Goal: Task Accomplishment & Management: Manage account settings

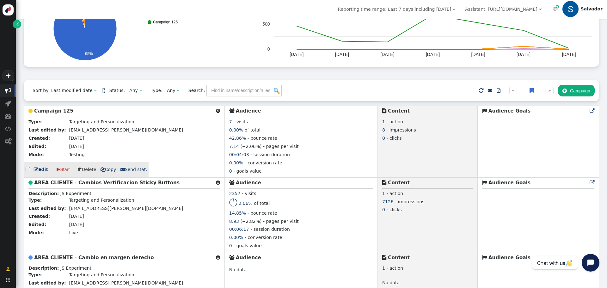
scroll to position [127, 0]
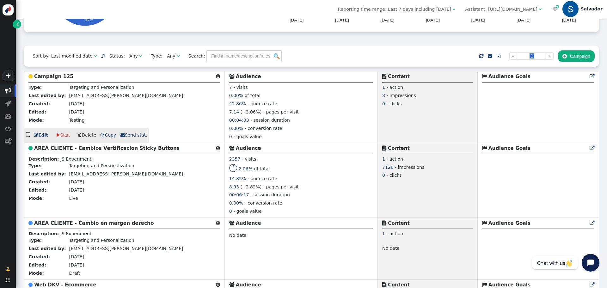
click at [41, 138] on link " Edit" at bounding box center [41, 135] width 14 height 7
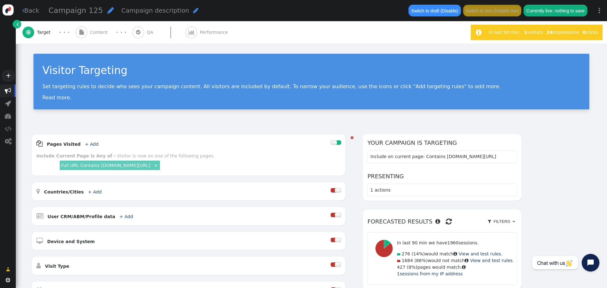
click at [200, 155] on div "Include Current Page is Any of - Visitor is now on one of the following pages." at bounding box center [188, 156] width 305 height 7
click at [85, 145] on link "+ Add" at bounding box center [92, 144] width 14 height 5
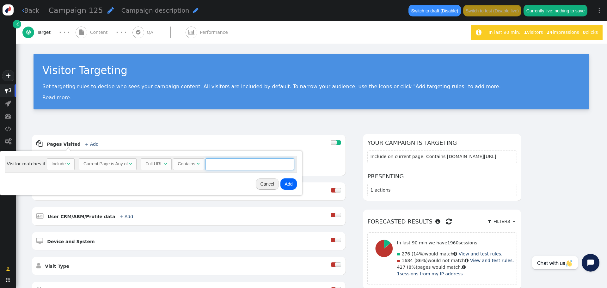
click at [216, 166] on input "text" at bounding box center [250, 163] width 89 height 11
paste input "/cliente-dkv"
type input "/cliente-dkv"
click at [288, 188] on button "Add" at bounding box center [289, 183] width 17 height 11
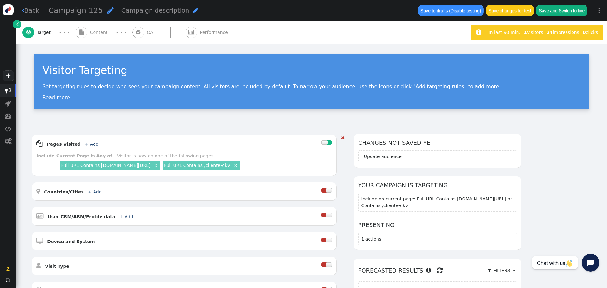
click at [233, 166] on link "×" at bounding box center [236, 165] width 6 height 6
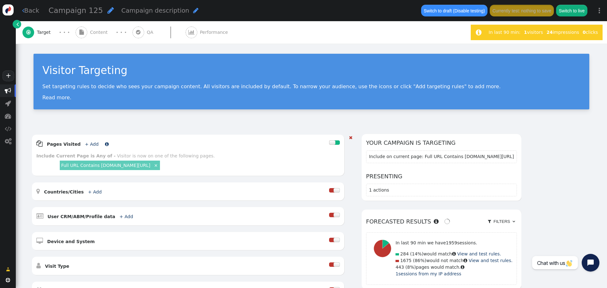
click at [85, 143] on link "+ Add" at bounding box center [92, 144] width 14 height 5
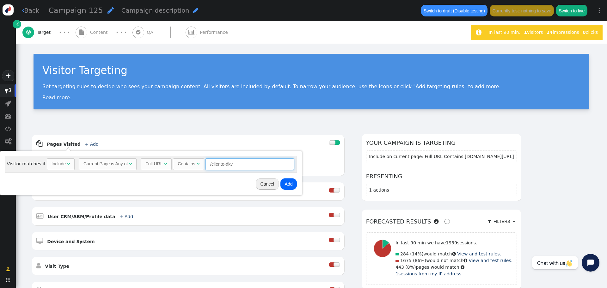
click at [234, 165] on input "/cliente-dkv" at bounding box center [250, 163] width 89 height 11
drag, startPoint x: 237, startPoint y: 164, endPoint x: 195, endPoint y: 159, distance: 42.3
click at [195, 159] on div "Full URL  Contains  /cliente-dkv = (Empty) [DOMAIN_NAME]  (Nothing) " at bounding box center [217, 163] width 153 height 11
paste input "[DOMAIN_NAME]"
type input "[DOMAIN_NAME][URL]"
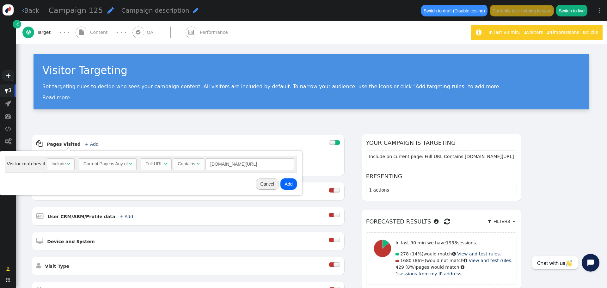
click at [284, 185] on button "Add" at bounding box center [289, 183] width 17 height 11
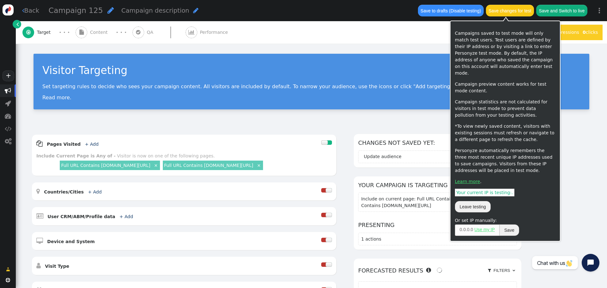
click at [513, 13] on button "Save changes for test" at bounding box center [510, 10] width 48 height 11
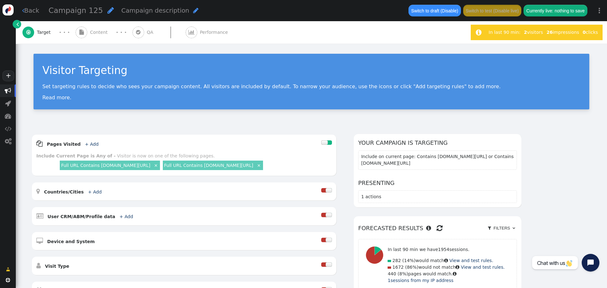
click at [193, 12] on span "" at bounding box center [195, 10] width 5 height 6
click at [108, 13] on span "" at bounding box center [111, 10] width 6 height 7
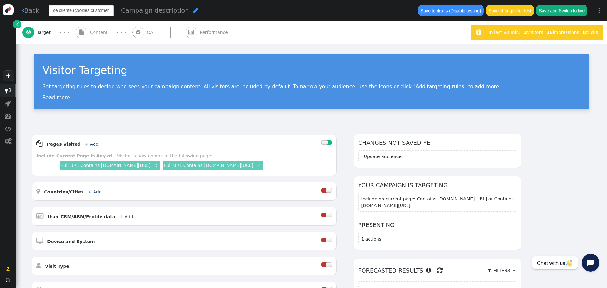
type input "Home - Home cliente (cookies customer)"
click at [148, 12] on div "Home - Home cliente (cookies customer)  Campaign description " at bounding box center [230, 10] width 362 height 11
click at [257, 12] on span "Campaign description" at bounding box center [254, 10] width 68 height 7
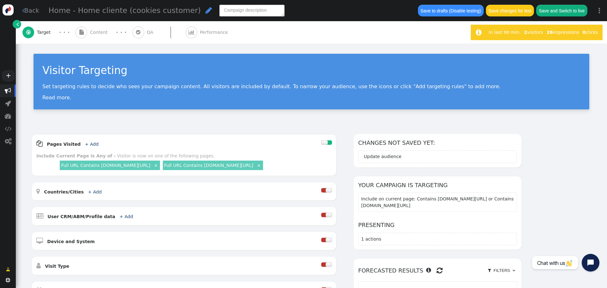
click at [235, 8] on textarea at bounding box center [252, 10] width 65 height 11
type textarea "Changes"
click at [288, 6] on div "Home - Home cliente (cookies customer)  Changes" at bounding box center [230, 10] width 362 height 11
click at [102, 33] on span "Content" at bounding box center [100, 32] width 20 height 7
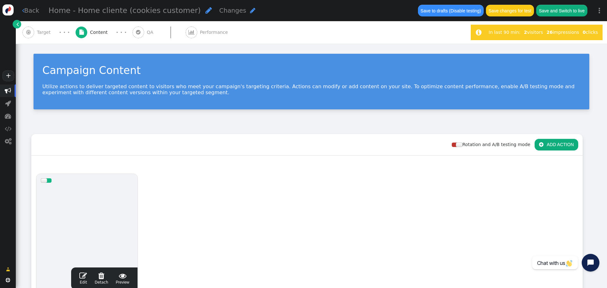
scroll to position [95, 0]
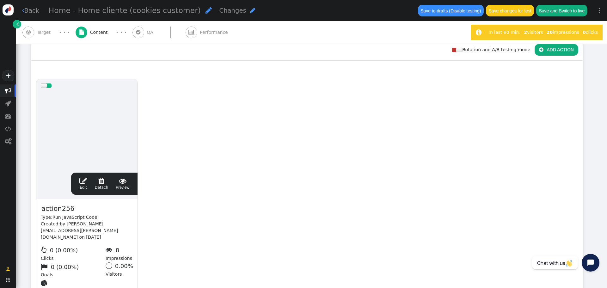
click at [86, 183] on span "" at bounding box center [83, 181] width 8 height 8
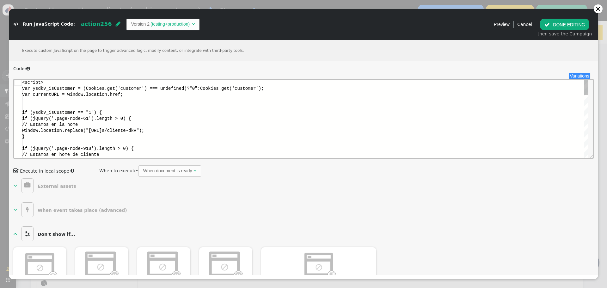
scroll to position [0, 0]
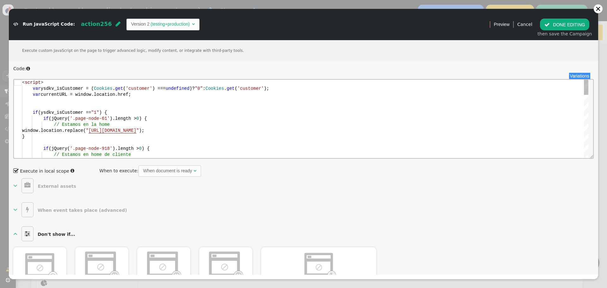
click at [175, 108] on div at bounding box center [305, 107] width 566 height 6
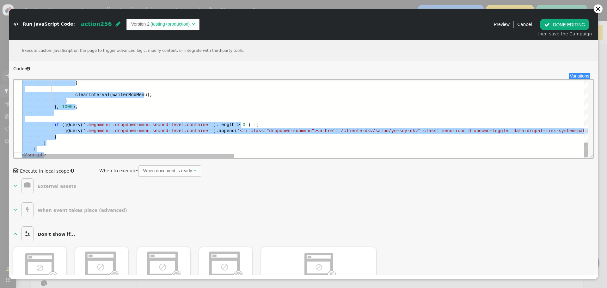
type textarea "} } } </script>"
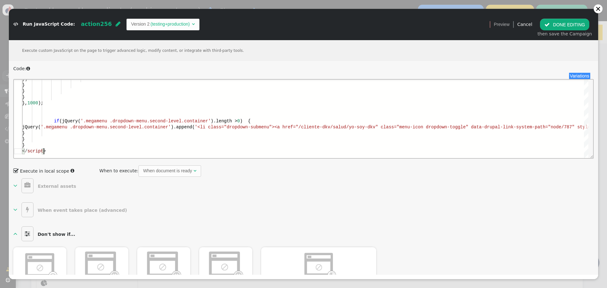
click at [558, 25] on button " DONE EDITING" at bounding box center [564, 24] width 49 height 11
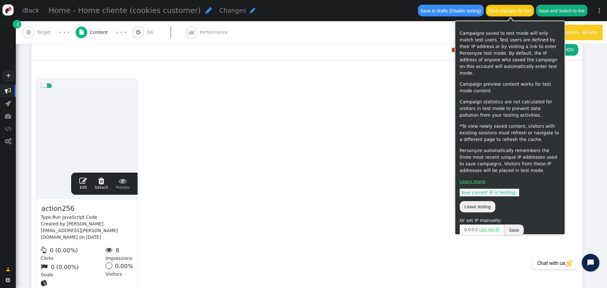
click at [507, 12] on button "Save changes for test" at bounding box center [510, 10] width 48 height 11
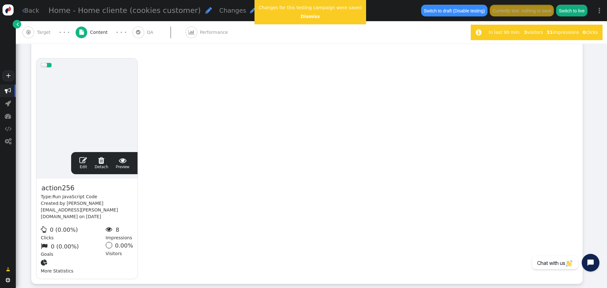
scroll to position [127, 0]
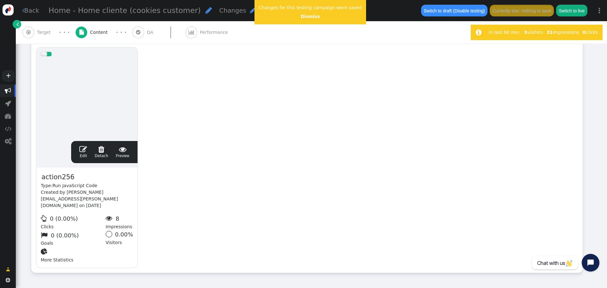
click at [86, 150] on span "" at bounding box center [83, 149] width 8 height 8
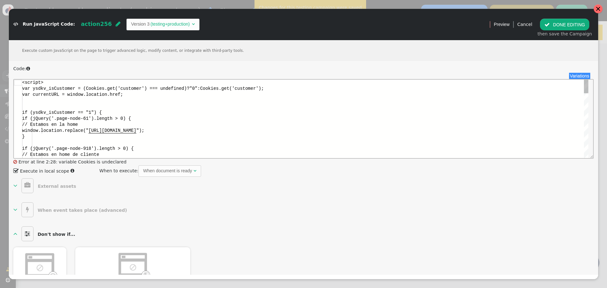
scroll to position [0, 0]
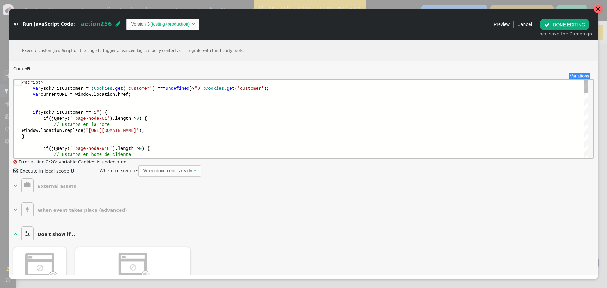
click at [164, 119] on div "if (jQuery( '.page-node-61' ).length > 0 ) {" at bounding box center [305, 119] width 566 height 6
type textarea "<script> var ysdkv_isCustomer = (Cookies.get('customer') === undefined)?"0":Coo…"
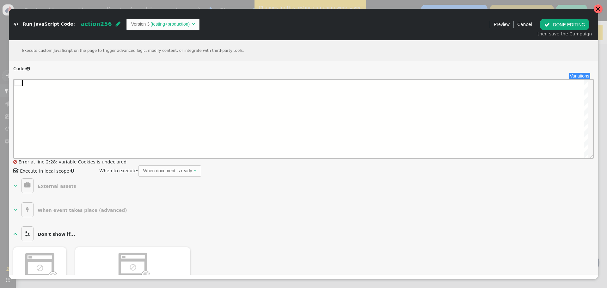
type textarea "} } } </script>"
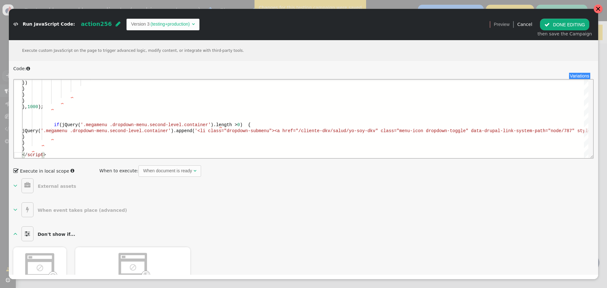
click at [566, 25] on button " DONE EDITING" at bounding box center [564, 24] width 49 height 11
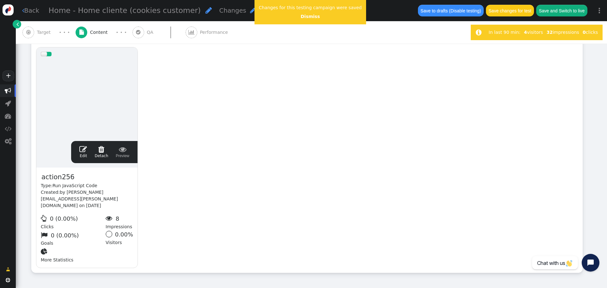
click at [83, 151] on span "" at bounding box center [83, 149] width 8 height 8
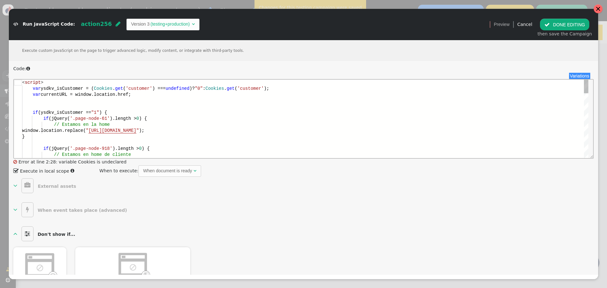
click at [168, 104] on div at bounding box center [305, 107] width 566 height 6
type textarea "<script> var ysdkv_isCustomer = (Cookies.get('customer') === undefined)?"0":Coo…"
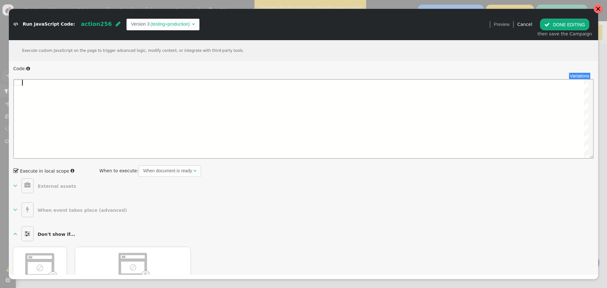
paste textarea "} } } </script>"
type textarea "} } } </script>"
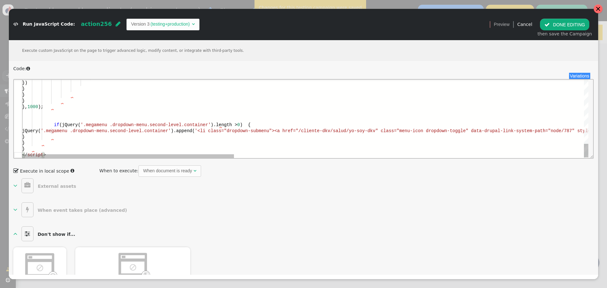
click at [559, 25] on button " DONE EDITING" at bounding box center [564, 24] width 49 height 11
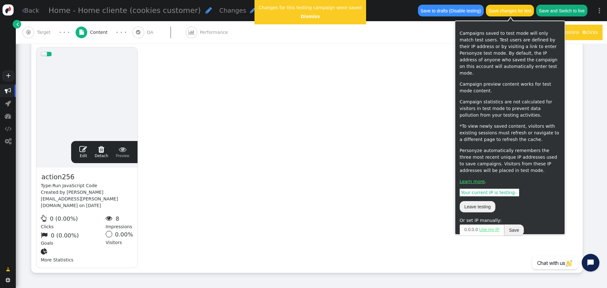
click at [505, 11] on button "Save changes for test" at bounding box center [510, 10] width 48 height 11
